Goal: Information Seeking & Learning: Learn about a topic

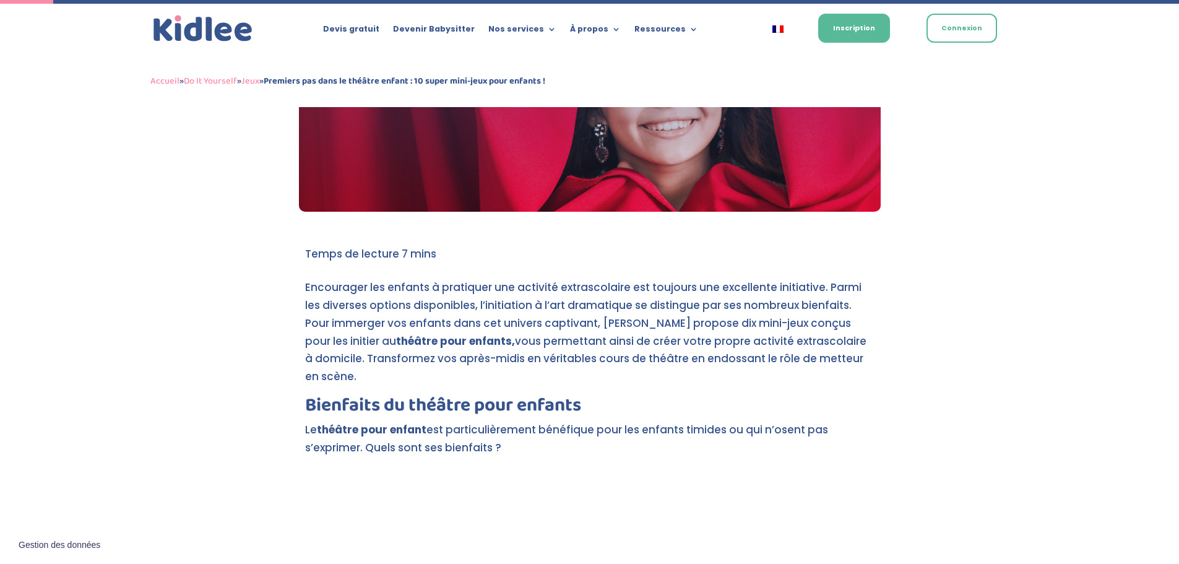
scroll to position [433, 0]
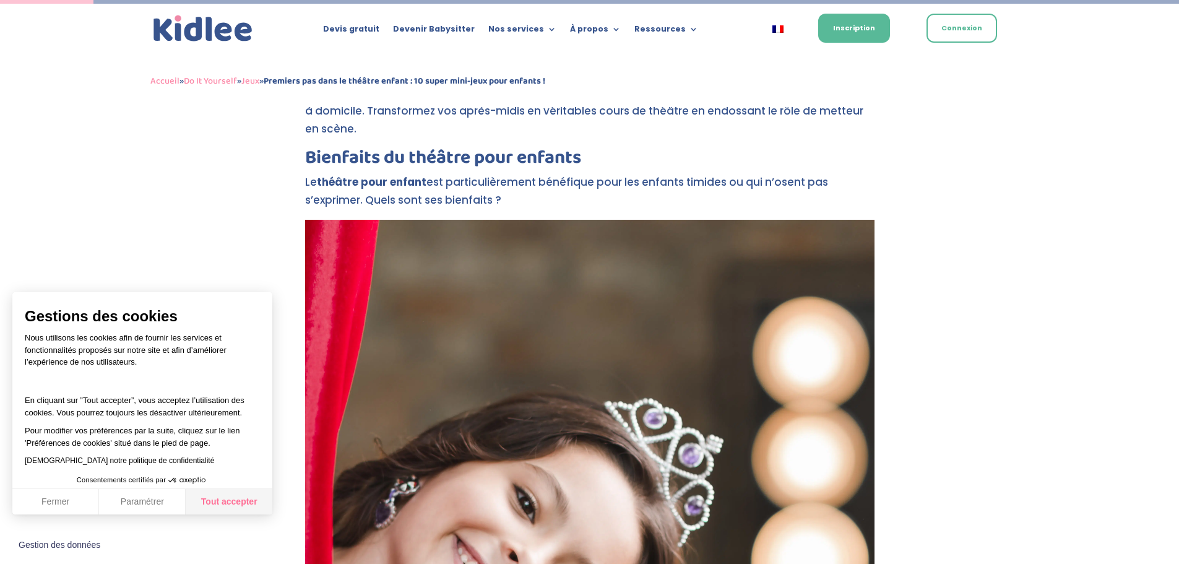
click at [238, 496] on button "Tout accepter" at bounding box center [229, 502] width 87 height 26
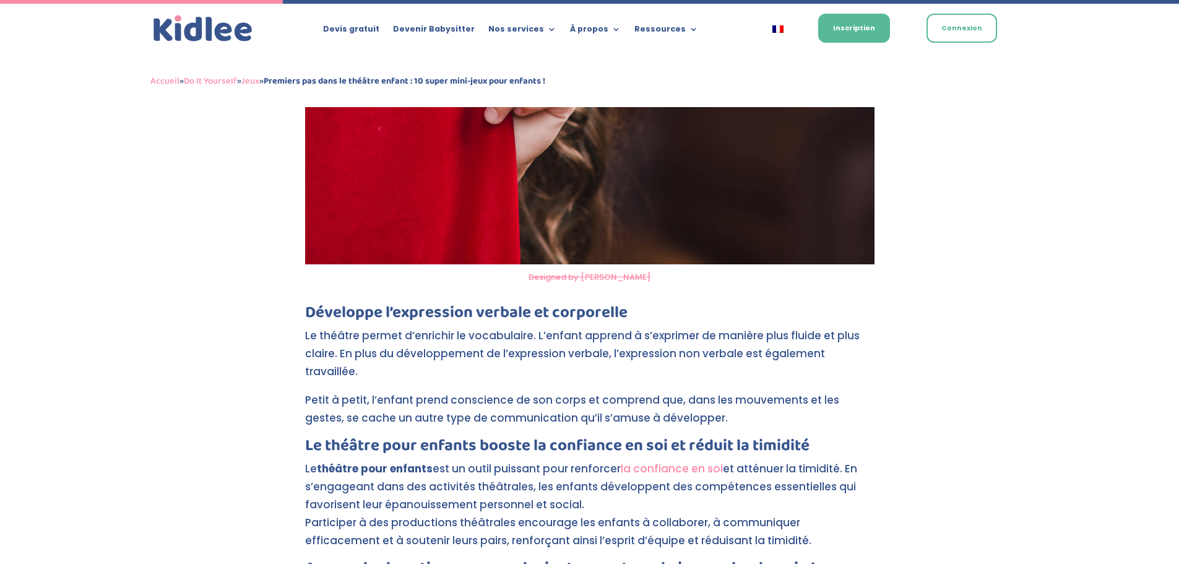
scroll to position [1423, 0]
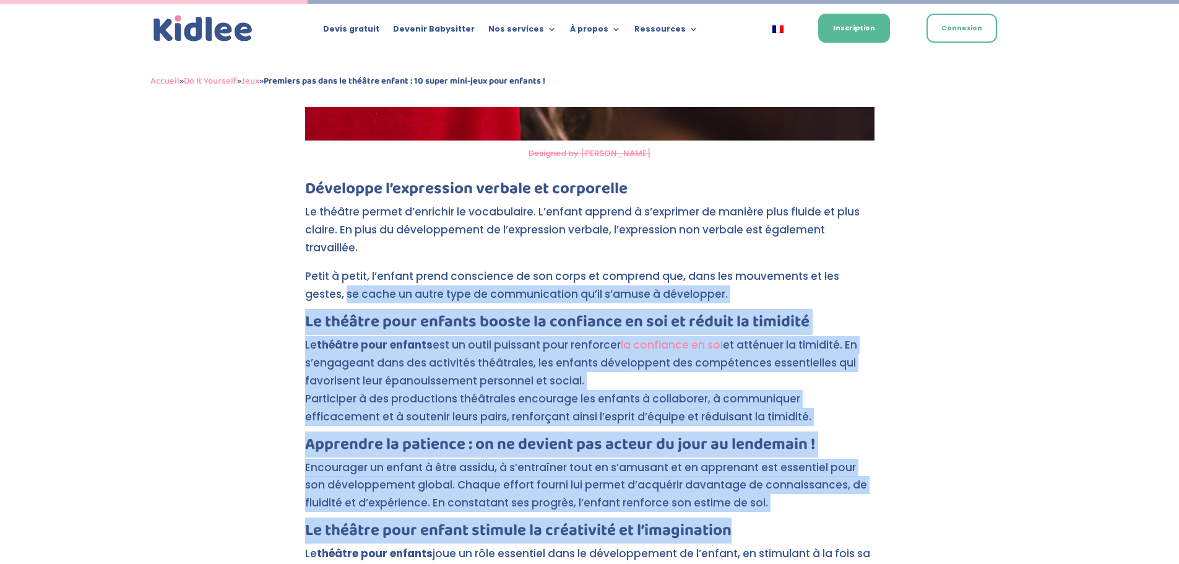
drag, startPoint x: 278, startPoint y: 272, endPoint x: 816, endPoint y: 496, distance: 582.3
click at [794, 522] on h3 "Le théâtre pour enfant stimule la créativité et l’imagination" at bounding box center [589, 533] width 569 height 22
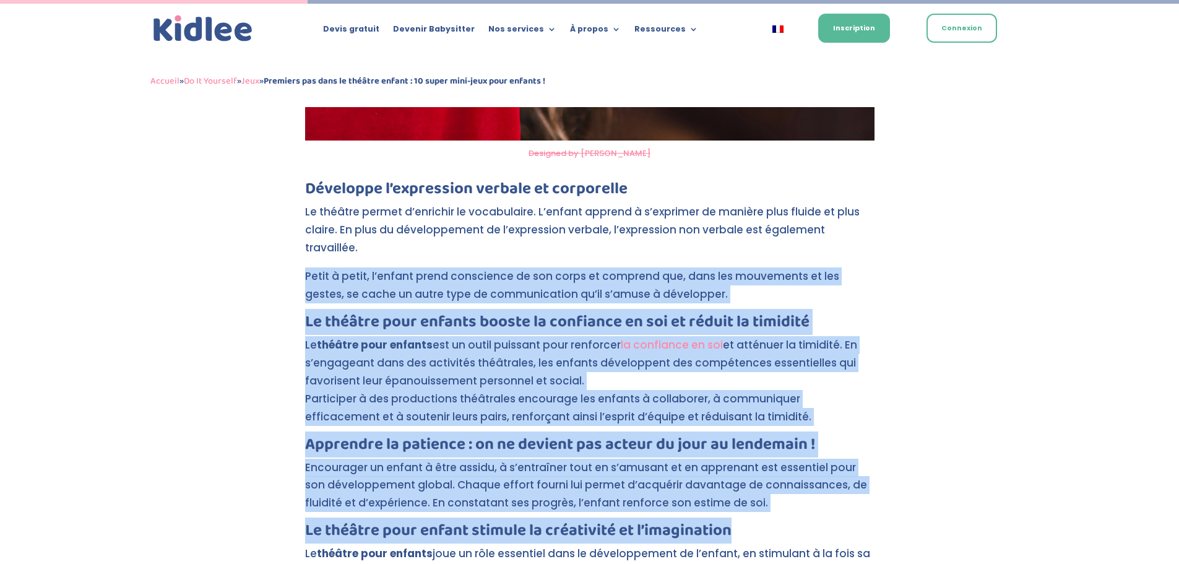
drag, startPoint x: 230, startPoint y: 246, endPoint x: 803, endPoint y: 495, distance: 624.7
click at [803, 522] on h3 "Le théâtre pour enfant stimule la créativité et l’imagination" at bounding box center [589, 533] width 569 height 22
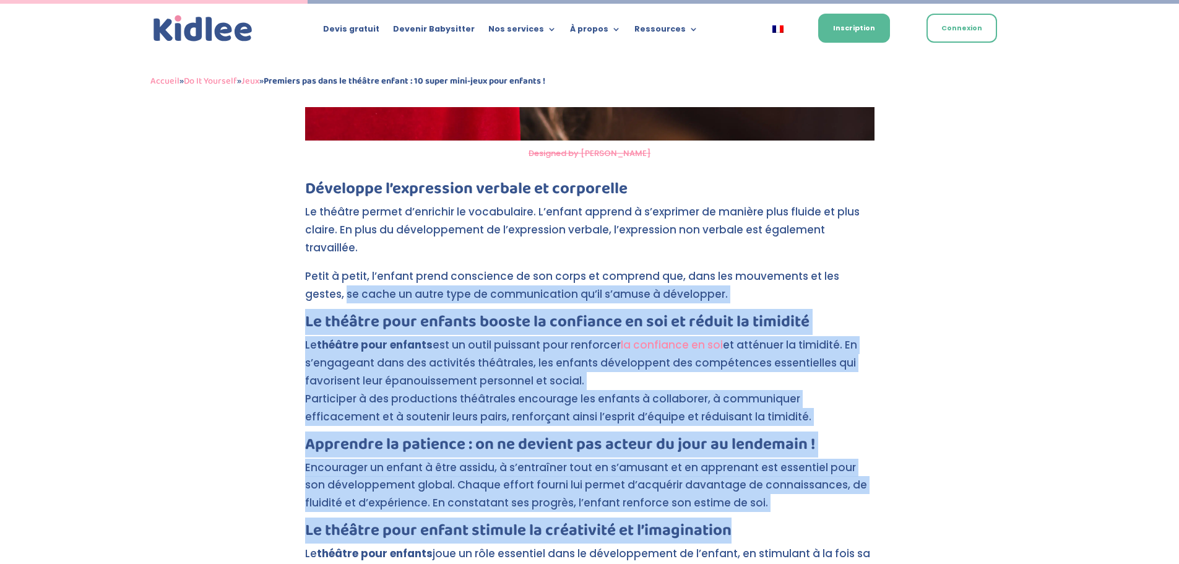
drag, startPoint x: 774, startPoint y: 497, endPoint x: 226, endPoint y: 277, distance: 590.7
drag, startPoint x: 226, startPoint y: 277, endPoint x: 775, endPoint y: 505, distance: 594.3
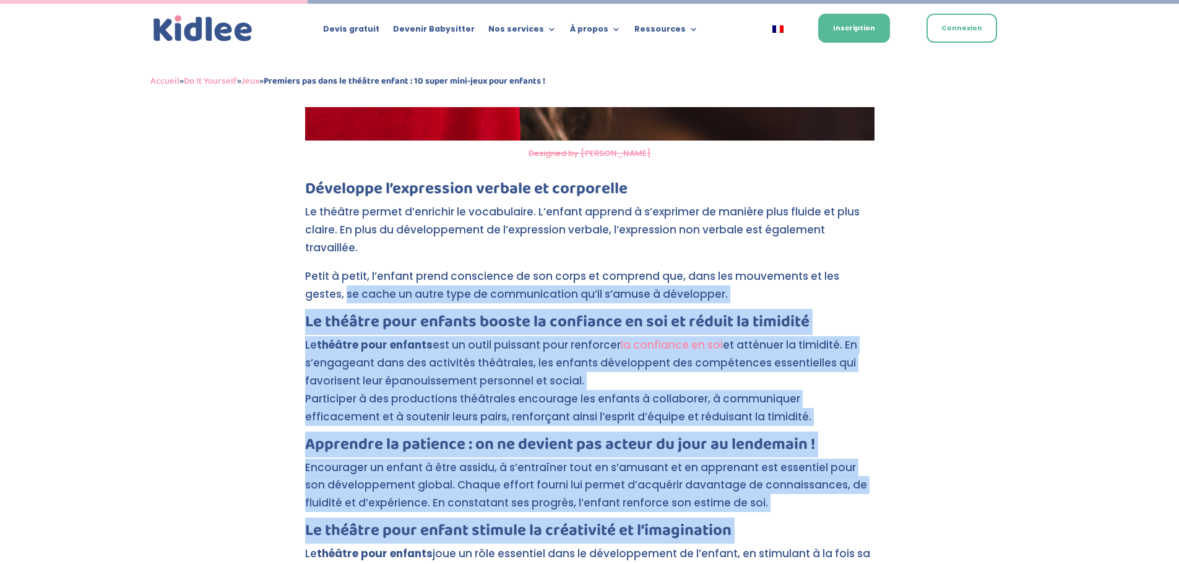
click at [775, 522] on h3 "Le théâtre pour enfant stimule la créativité et l’imagination" at bounding box center [589, 533] width 569 height 22
drag, startPoint x: 775, startPoint y: 505, endPoint x: 230, endPoint y: 279, distance: 589.6
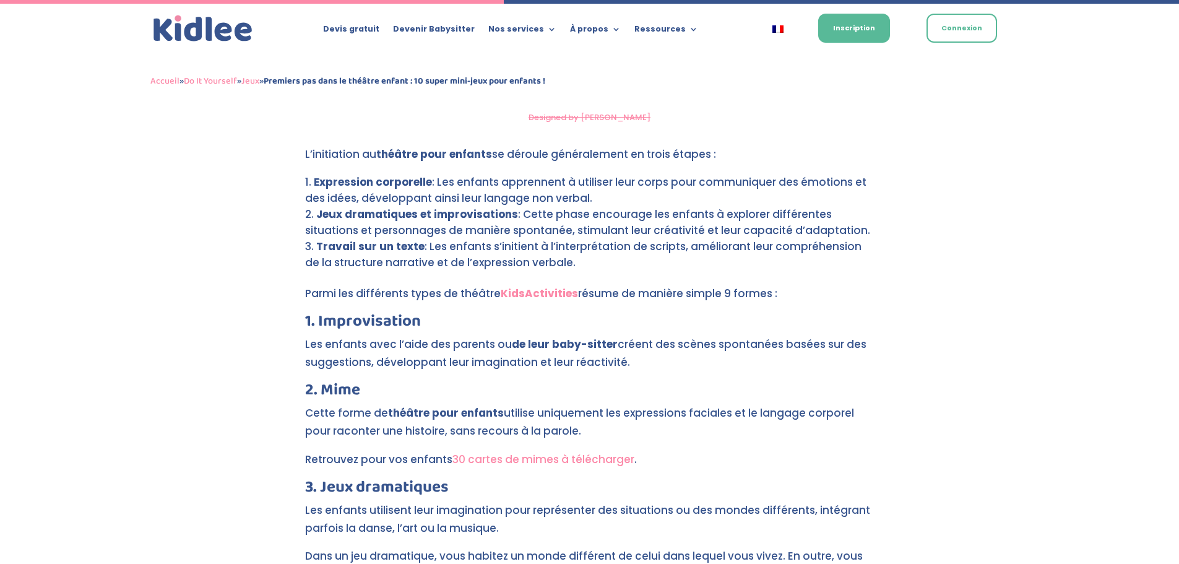
scroll to position [2537, 0]
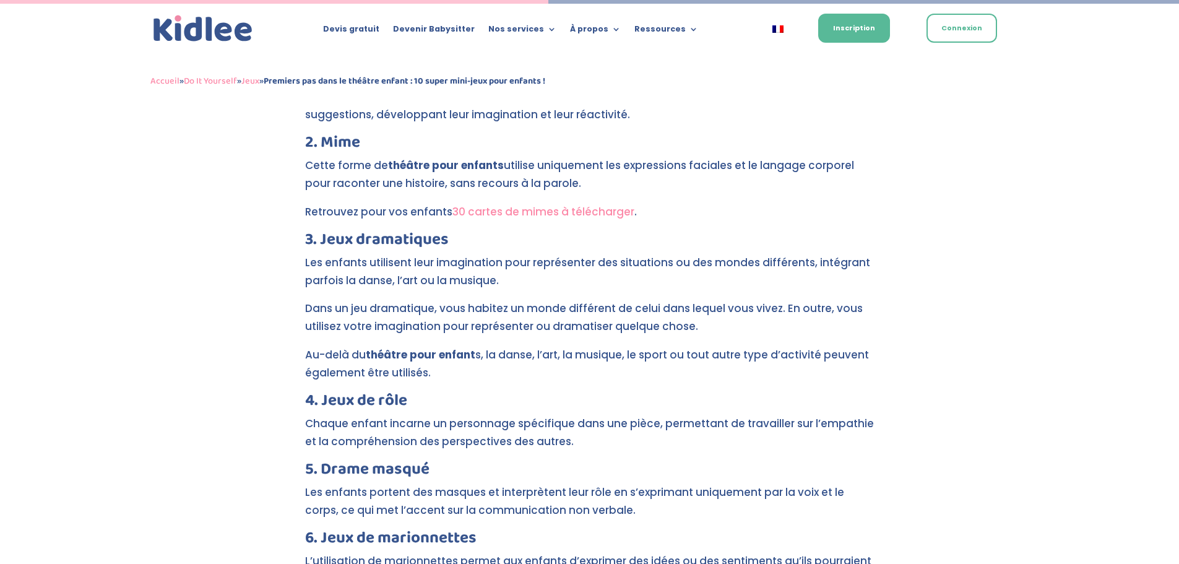
drag, startPoint x: 296, startPoint y: 297, endPoint x: 538, endPoint y: 356, distance: 249.0
click at [538, 356] on div "Premiers pas dans le théâtre enfant : 10 super mini-jeux pour enfants ! par Léa…" at bounding box center [589, 551] width 1179 height 5935
click at [521, 346] on p "Au-delà du théâtre pour enfant s, la danse, l’art, la musique, le sport ou tout…" at bounding box center [589, 369] width 569 height 46
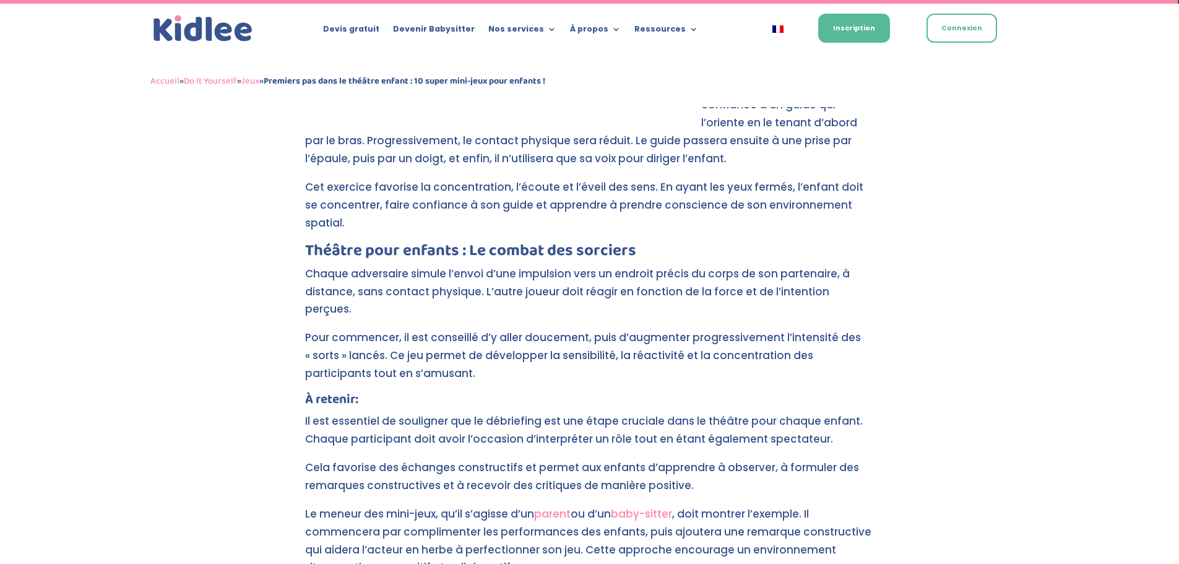
scroll to position [5755, 0]
